Goal: Find contact information: Find contact information

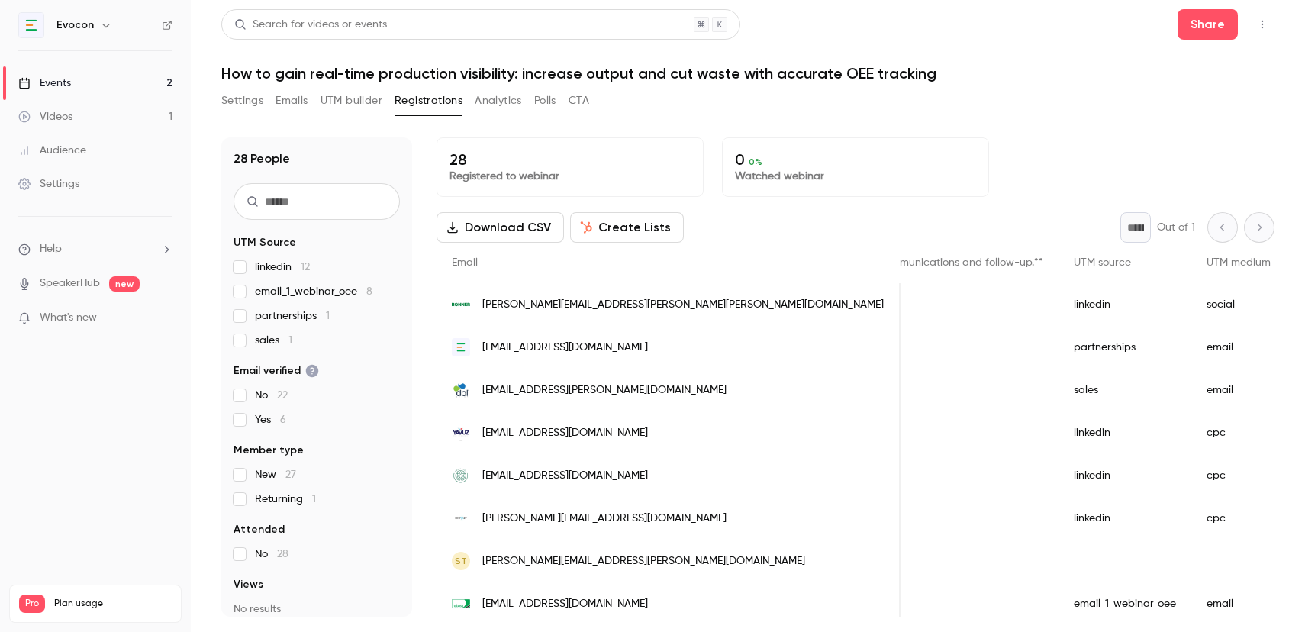
scroll to position [0, 1465]
drag, startPoint x: 619, startPoint y: 305, endPoint x: 472, endPoint y: 307, distance: 147.3
click at [472, 307] on div "[PERSON_NAME][EMAIL_ADDRESS][PERSON_NAME][PERSON_NAME][DOMAIN_NAME]" at bounding box center [668, 304] width 464 height 43
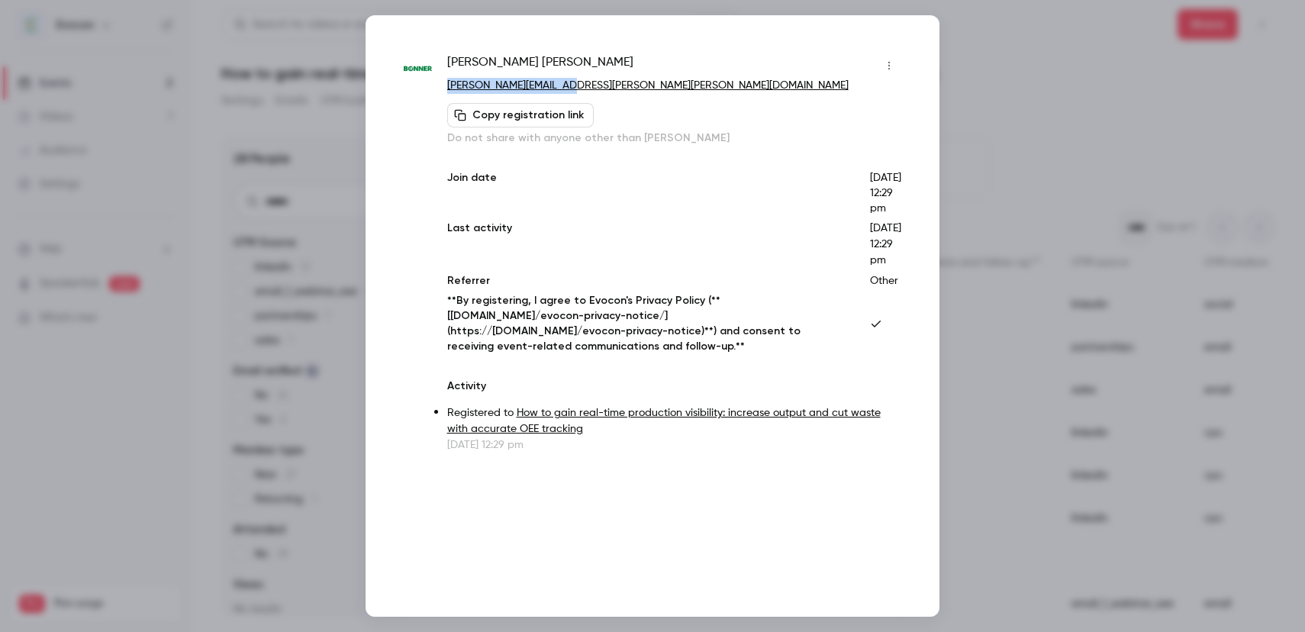
drag, startPoint x: 570, startPoint y: 85, endPoint x: 442, endPoint y: 82, distance: 128.2
click at [442, 82] on div "[PERSON_NAME] [PERSON_NAME][EMAIL_ADDRESS][PERSON_NAME][PERSON_NAME][DOMAIN_NAM…" at bounding box center [652, 252] width 497 height 399
copy link "[PERSON_NAME][EMAIL_ADDRESS][PERSON_NAME][PERSON_NAME][DOMAIN_NAME]"
